Goal: Information Seeking & Learning: Learn about a topic

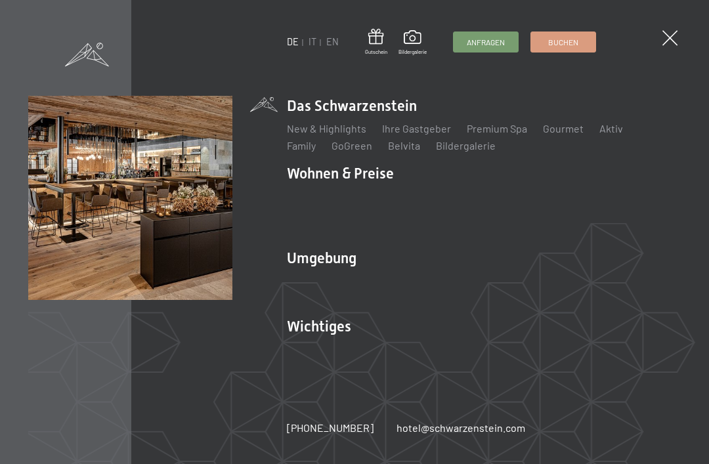
click at [316, 139] on link "Family" at bounding box center [301, 145] width 29 height 12
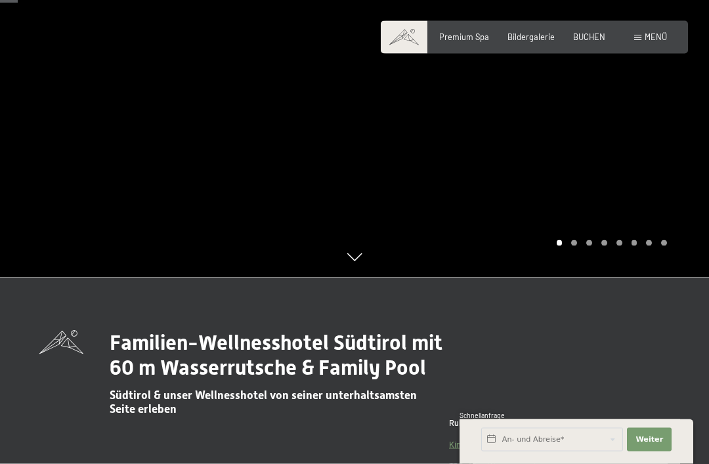
scroll to position [188, 0]
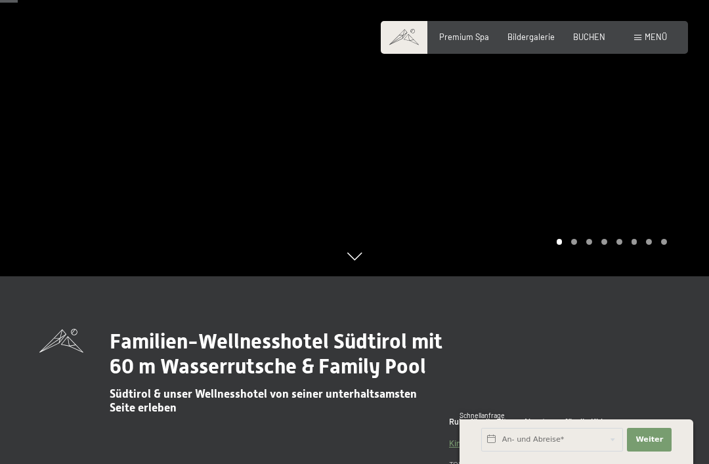
click at [594, 200] on div at bounding box center [532, 44] width 355 height 464
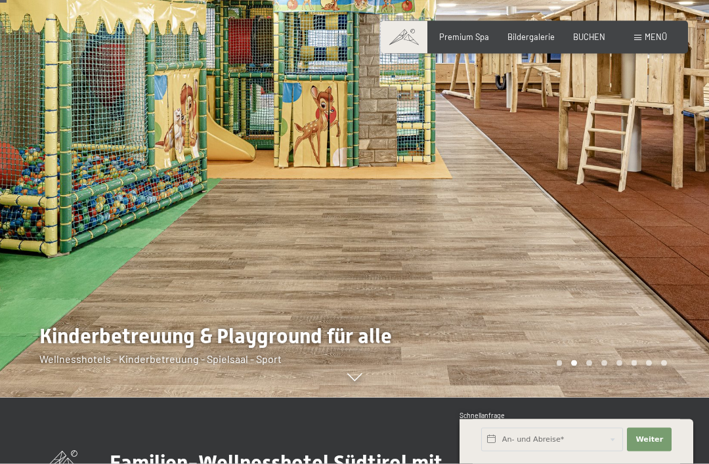
click at [628, 185] on div at bounding box center [532, 166] width 355 height 464
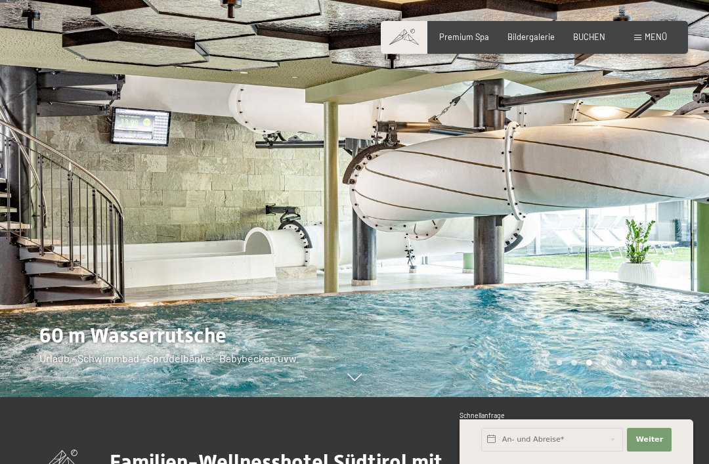
click at [633, 181] on div at bounding box center [532, 165] width 355 height 464
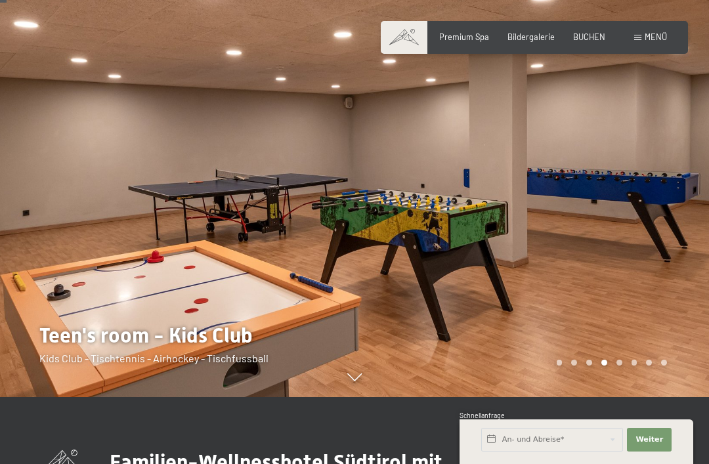
click at [651, 173] on div at bounding box center [532, 165] width 355 height 464
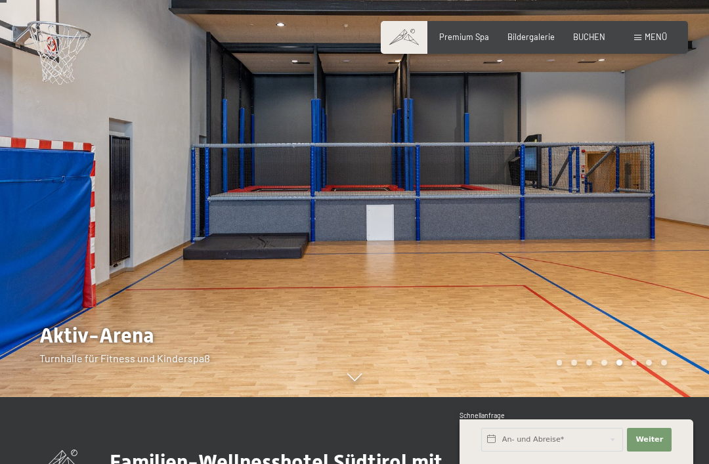
click at [660, 183] on div at bounding box center [532, 165] width 355 height 464
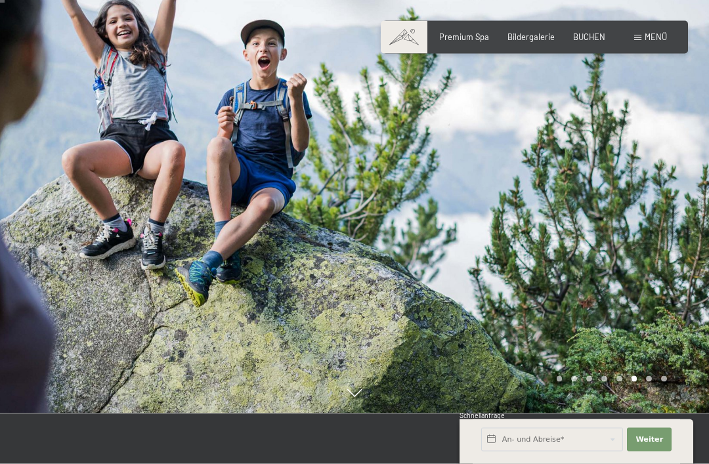
click at [648, 197] on div at bounding box center [532, 181] width 355 height 464
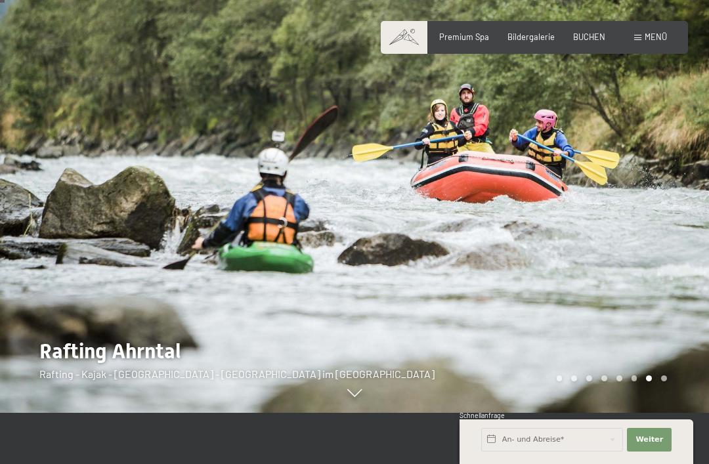
click at [650, 206] on div at bounding box center [532, 181] width 355 height 464
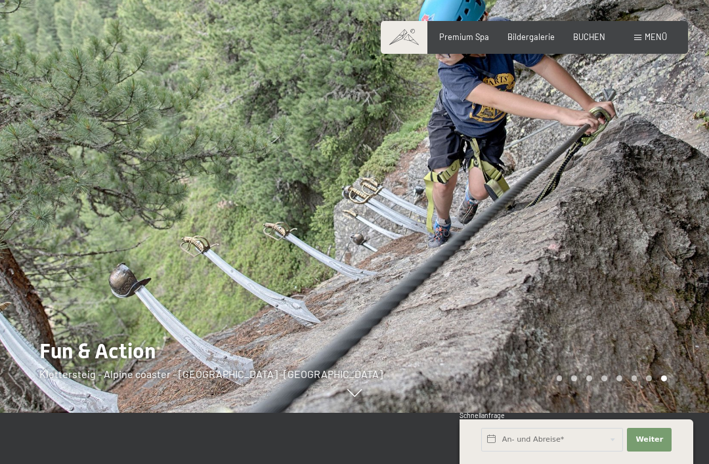
click at [642, 210] on div at bounding box center [532, 181] width 355 height 464
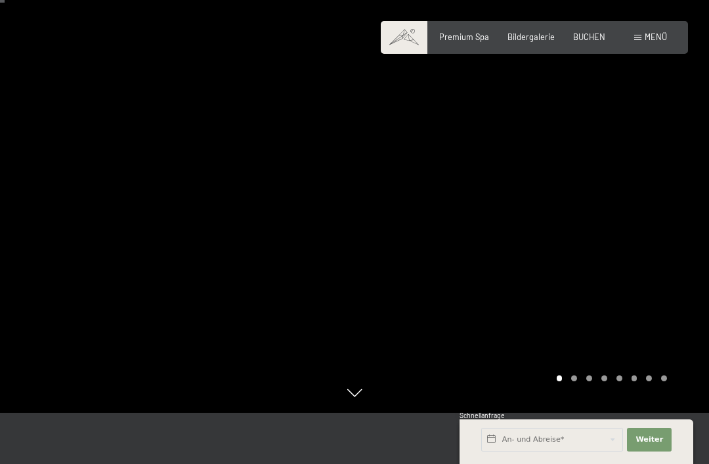
click at [648, 212] on div at bounding box center [532, 181] width 355 height 464
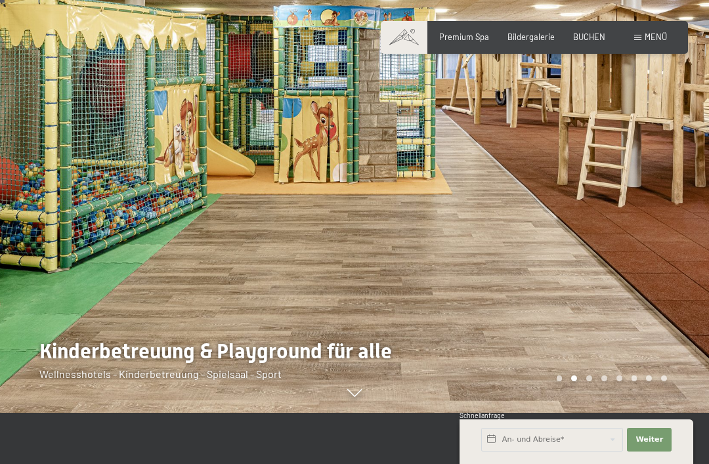
click at [651, 212] on div at bounding box center [532, 181] width 355 height 464
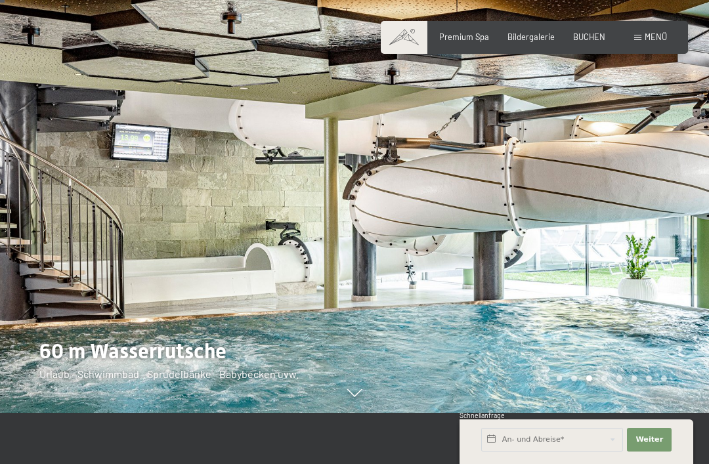
click at [647, 217] on div at bounding box center [532, 181] width 355 height 464
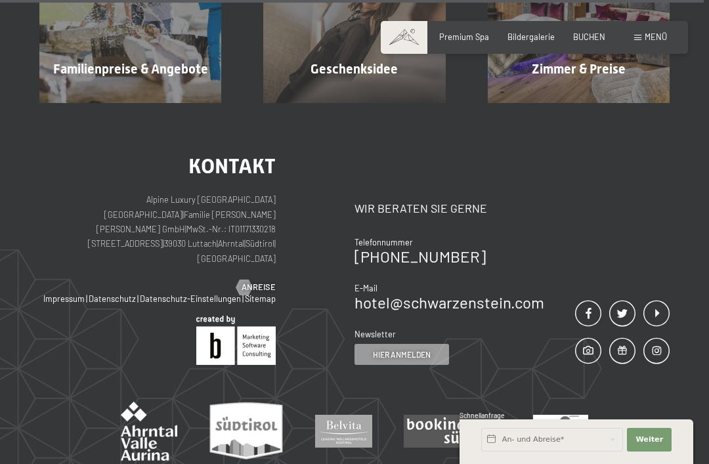
scroll to position [7511, 0]
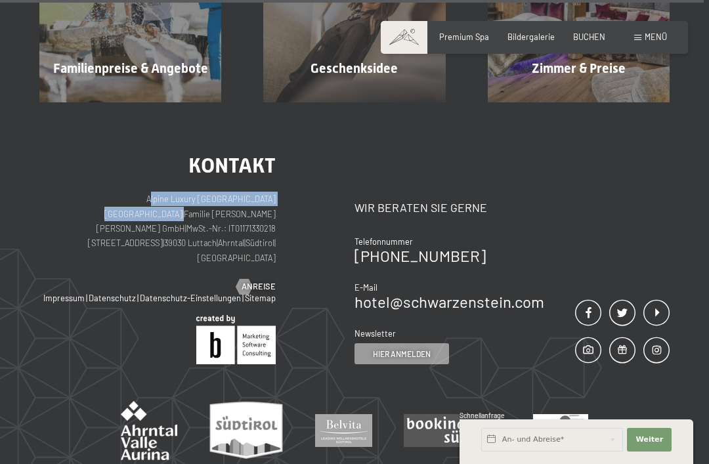
copy p "Alpine Luxury SPA Resort SCHWARZENSTEIN |"
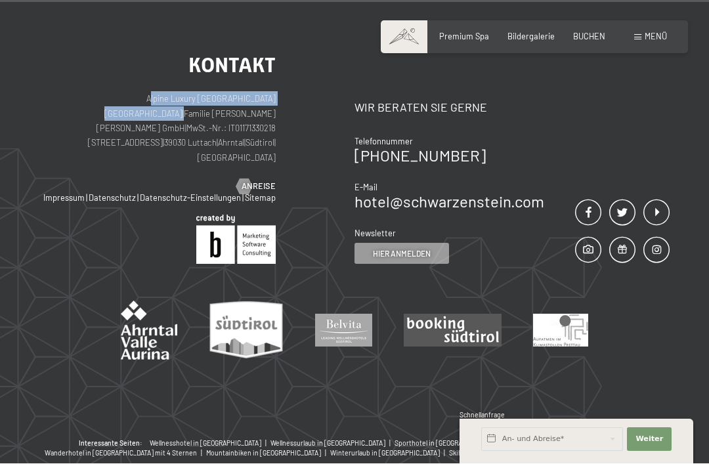
scroll to position [7612, 0]
